Goal: Task Accomplishment & Management: Manage account settings

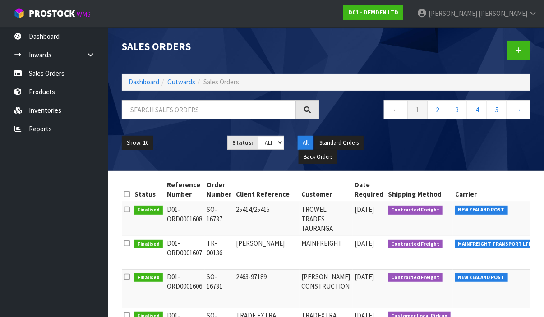
scroll to position [0, 150]
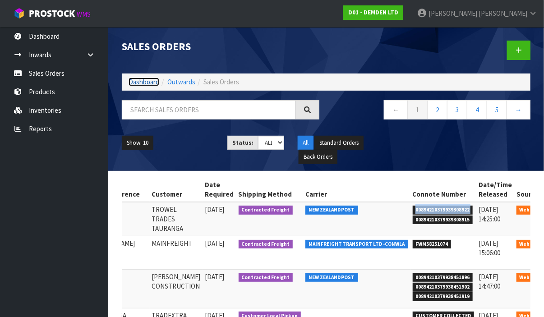
click at [145, 82] on link "Dashboard" at bounding box center [144, 82] width 31 height 9
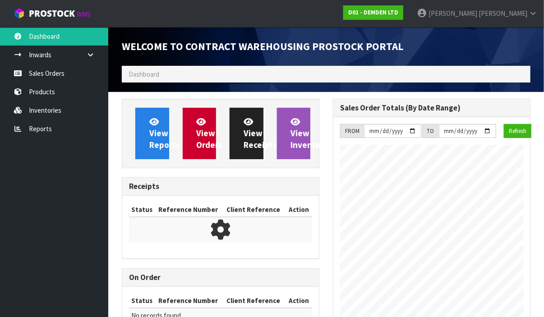
scroll to position [445, 211]
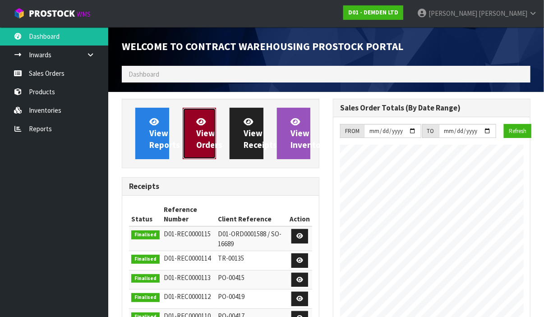
click at [193, 133] on link "View Orders" at bounding box center [200, 133] width 34 height 51
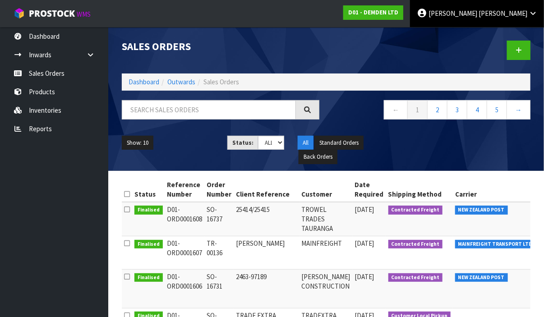
click at [518, 17] on span "[PERSON_NAME]" at bounding box center [502, 13] width 49 height 9
click at [495, 35] on link "Logout" at bounding box center [507, 36] width 71 height 12
